Goal: Navigation & Orientation: Find specific page/section

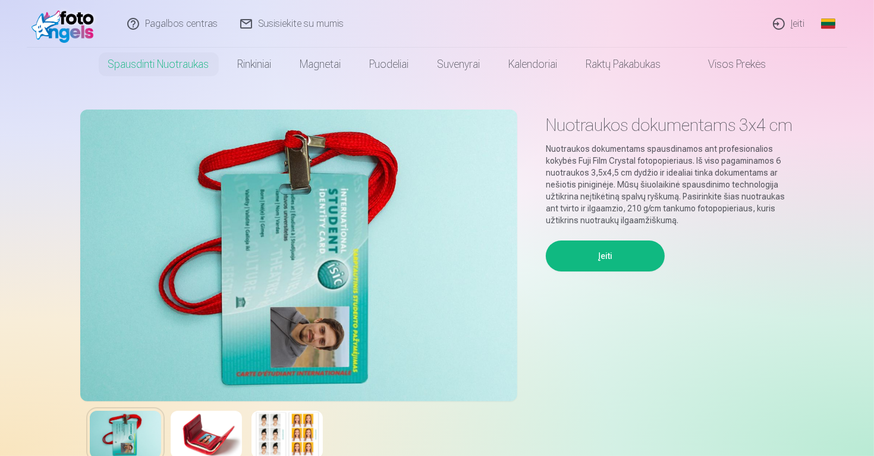
click at [741, 62] on link "Visos prekės" at bounding box center [728, 64] width 105 height 33
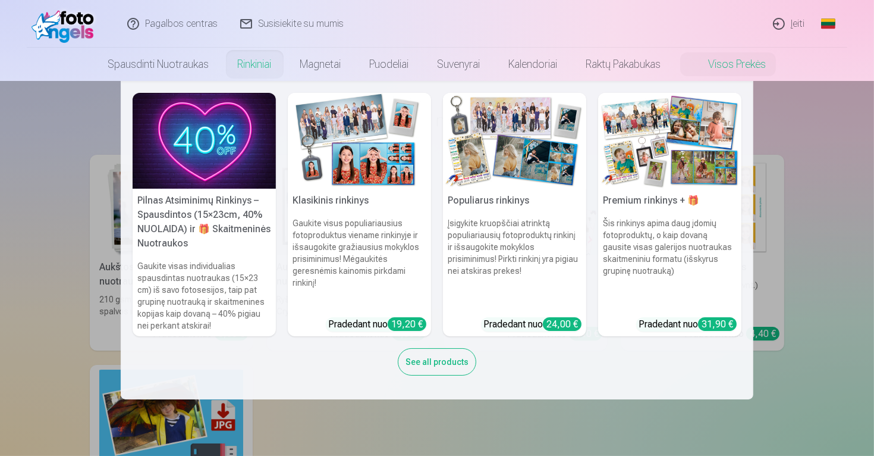
click at [259, 64] on link "Rinkiniai" at bounding box center [255, 64] width 62 height 33
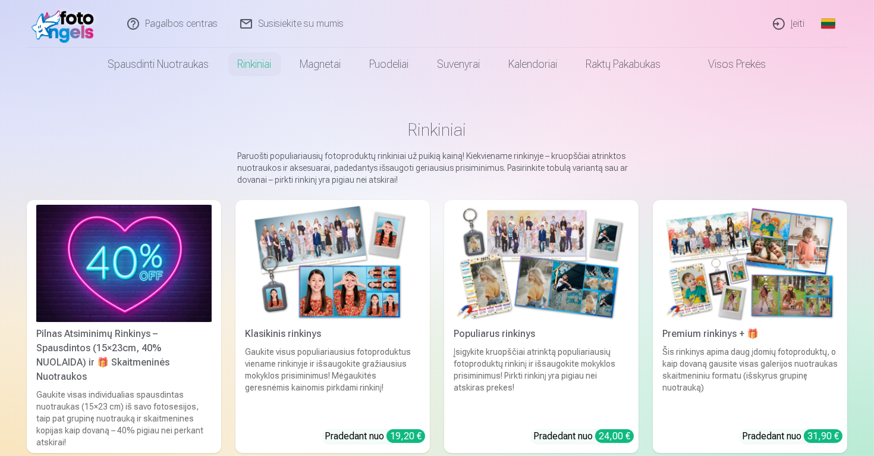
click at [720, 63] on link "Visos prekės" at bounding box center [728, 64] width 105 height 33
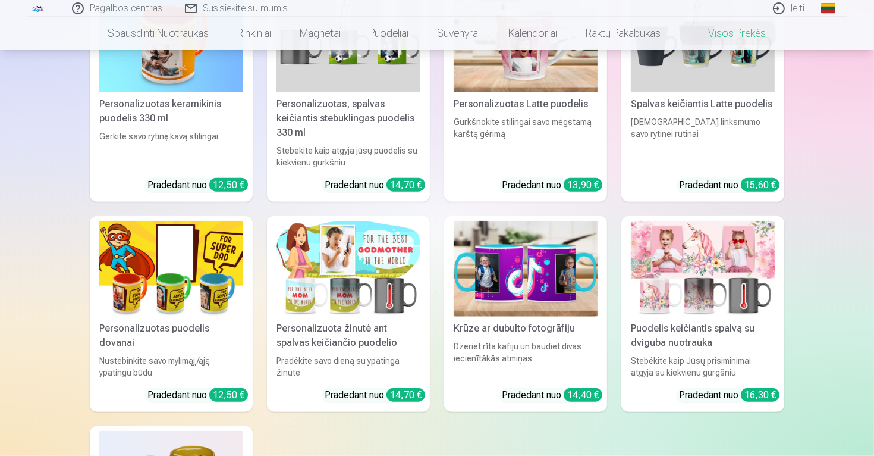
scroll to position [1196, 0]
